Goal: Check status

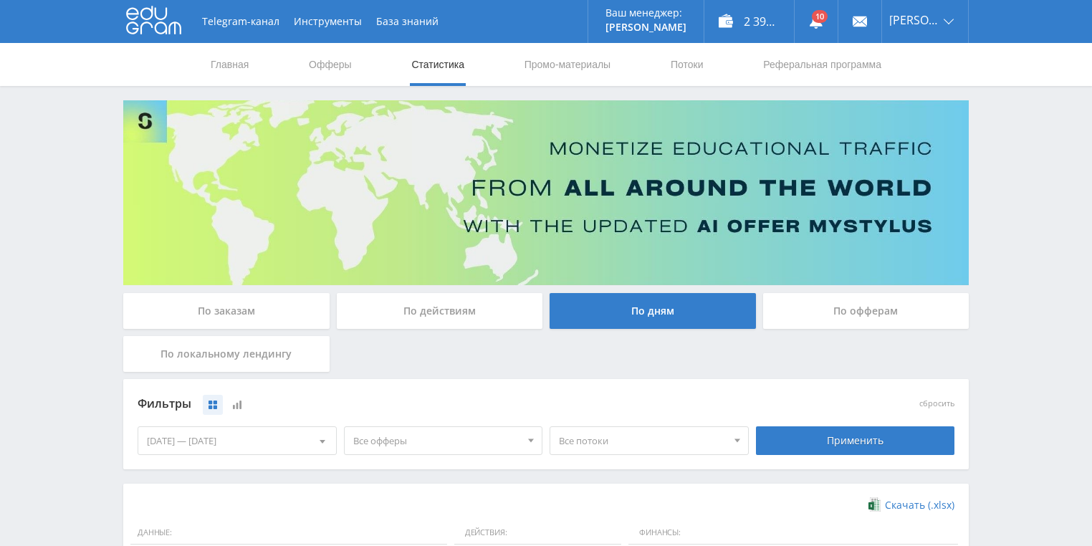
scroll to position [229, 0]
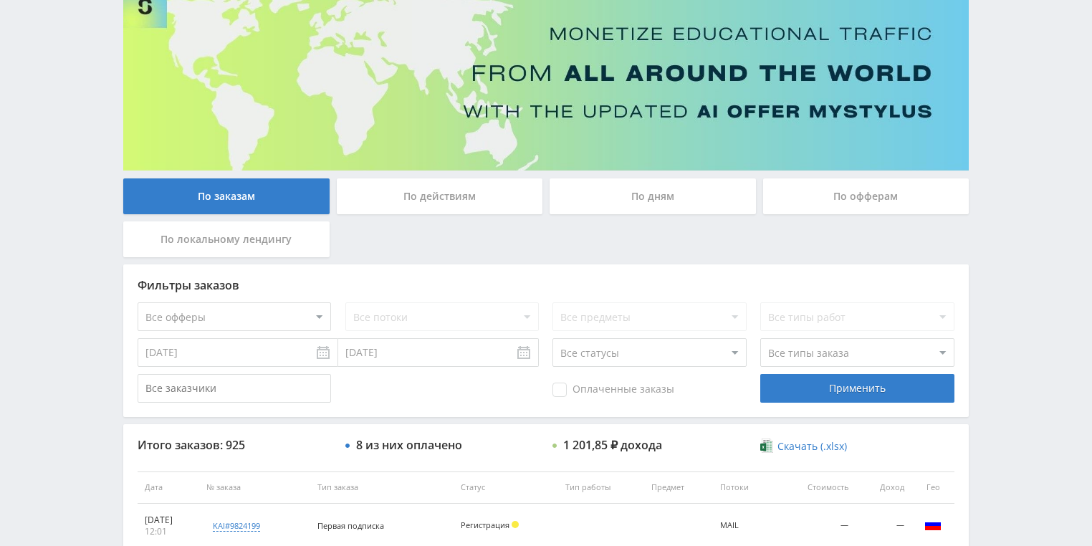
click at [413, 192] on div "По действиям" at bounding box center [440, 196] width 206 height 36
click at [0, 0] on input "По действиям" at bounding box center [0, 0] width 0 height 0
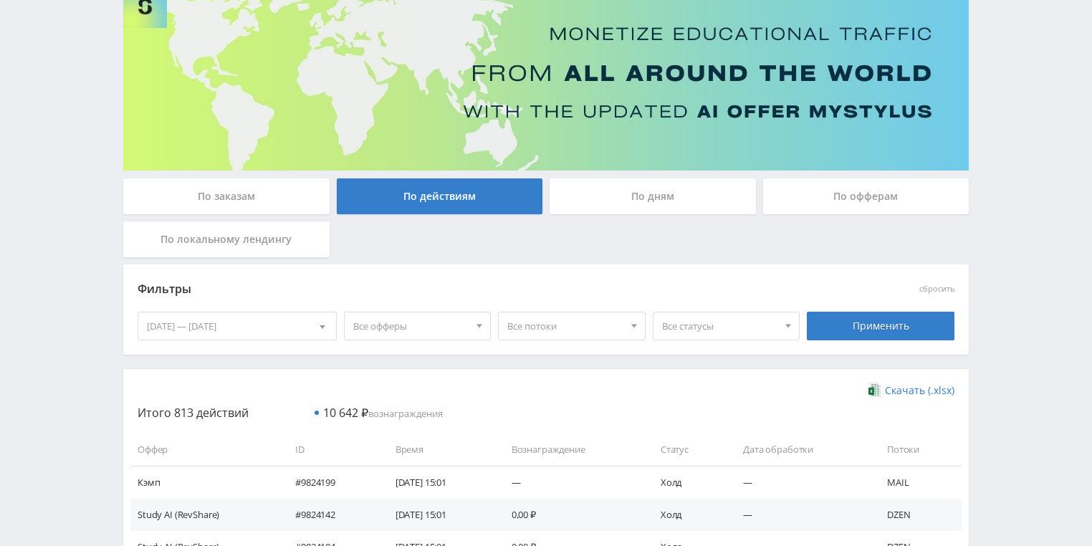
click at [603, 198] on div "По дням" at bounding box center [653, 196] width 206 height 36
click at [0, 0] on input "По дням" at bounding box center [0, 0] width 0 height 0
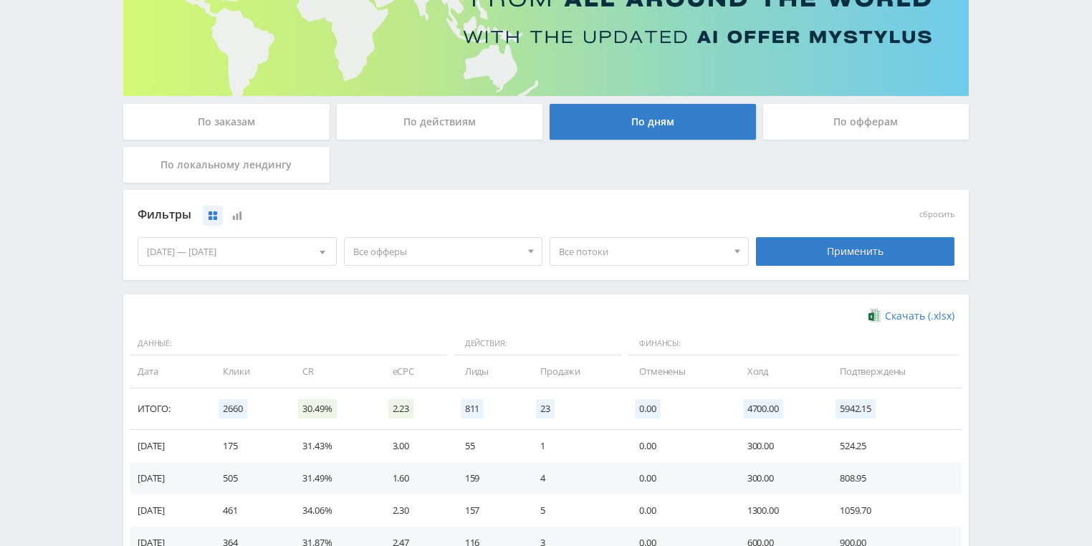
scroll to position [172, 0]
